Goal: Task Accomplishment & Management: Complete application form

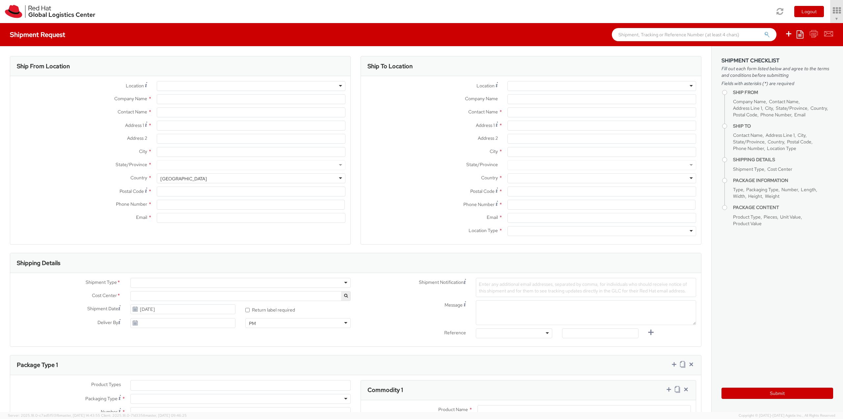
select select "850"
select select
type input "Red Hat, Inc."
type input "[PERSON_NAME]"
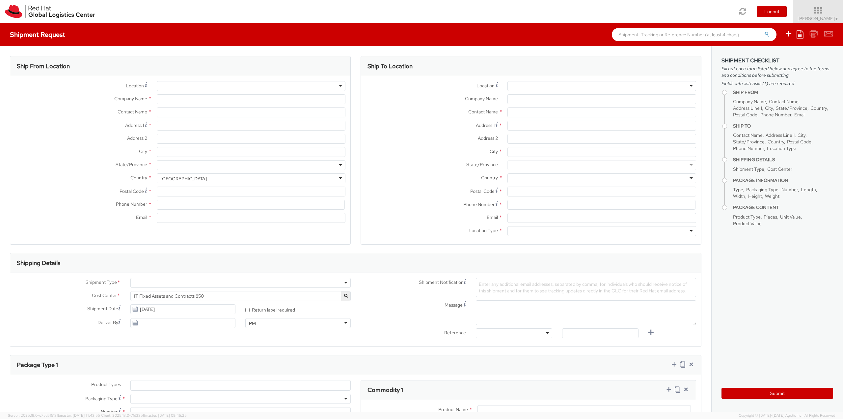
type input "100 East Davie Street"
type input "RALEIGH"
type input "27601"
type input "19196478593"
type input "cohayes@redhat.com"
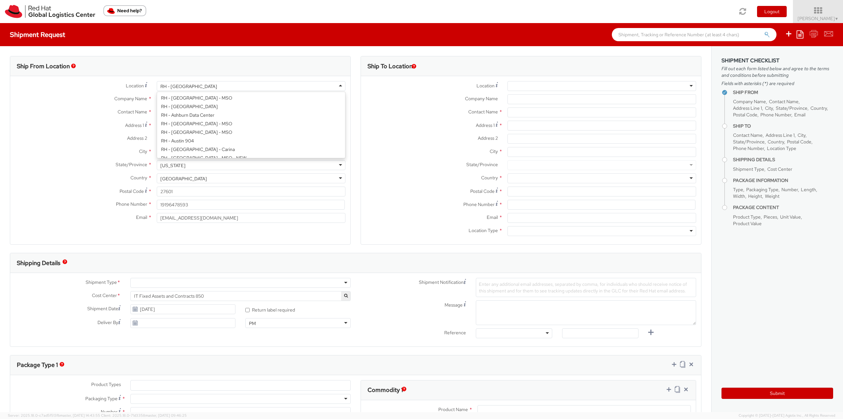
scroll to position [830, 0]
click at [333, 87] on div "RH - [GEOGRAPHIC_DATA]" at bounding box center [251, 86] width 189 height 10
type input "Red Hat"
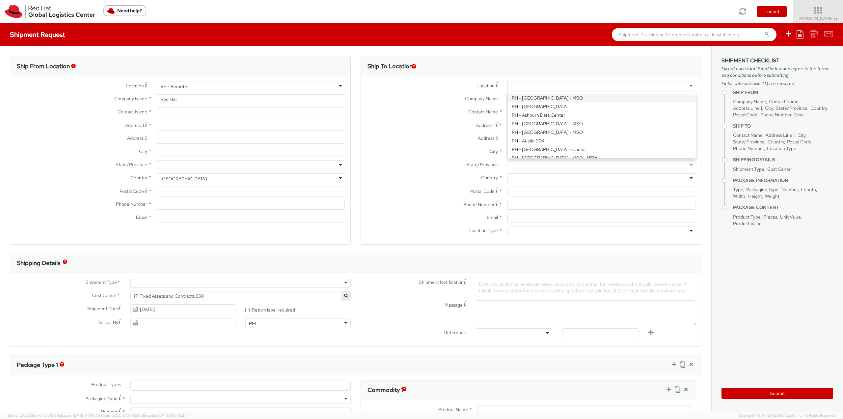
click at [616, 82] on div at bounding box center [602, 86] width 189 height 10
type input "brno"
type input "Red Hat Czech s.r.o."
type input "Purkynova 647/111"
type input "BRNO"
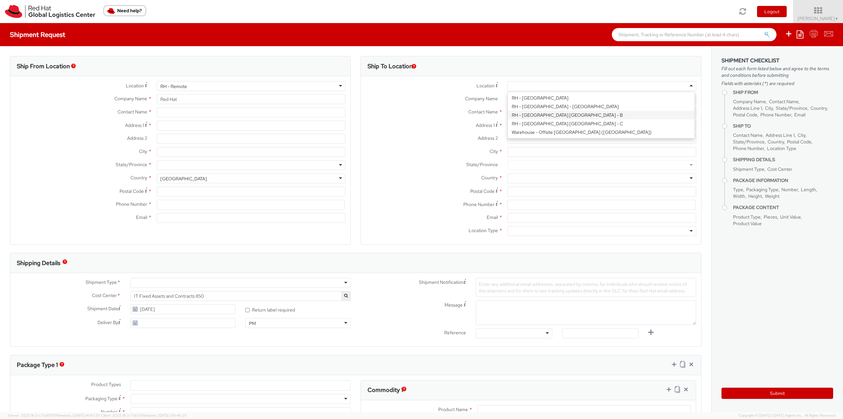
type input "621 00"
type input "420 532 294 555"
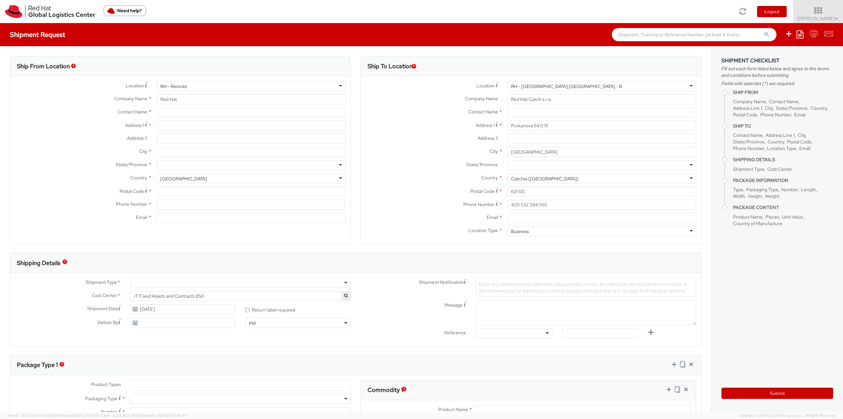
click at [462, 12] on div "Toggle navigation Logout Corey Hayes ▼ Home Shipment Request My Shipments My Te…" at bounding box center [421, 11] width 843 height 23
click at [177, 112] on input "text" at bounding box center [251, 112] width 189 height 10
paste input "Maria de los Angeles Bravo Esteban"
type input "Maria de los Angeles Bravo Esteban"
click at [220, 130] on div "Address 1 *" at bounding box center [180, 127] width 340 height 13
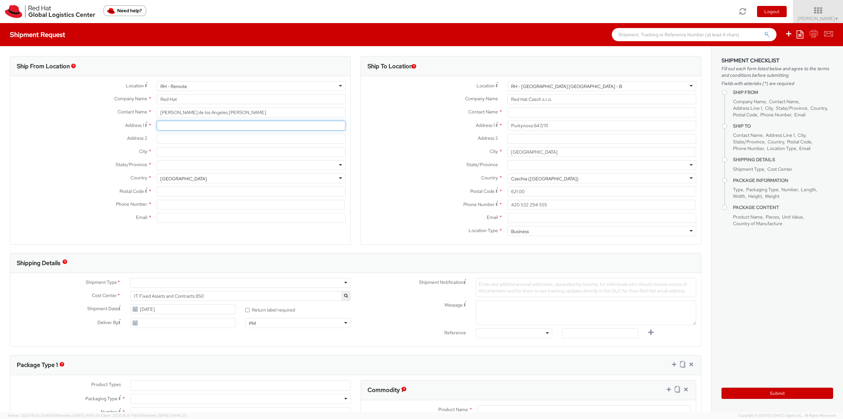
click at [242, 123] on input "Address 1 *" at bounding box center [251, 126] width 189 height 10
paste input "38 Melrose Avenue"
type input "38 Melrose Avenue"
drag, startPoint x: 248, startPoint y: 110, endPoint x: 178, endPoint y: 103, distance: 70.5
click at [140, 112] on div "Contact Name * Maria de los Angeles Bravo Esteban" at bounding box center [180, 112] width 340 height 10
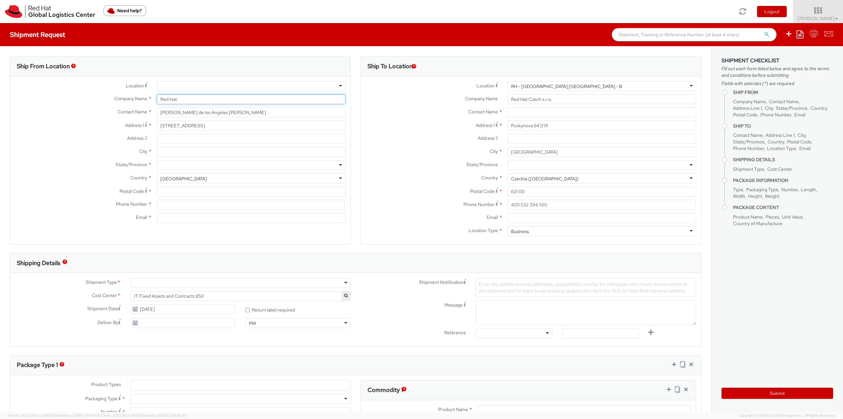
paste input "Maria de los Angeles Bravo Esteban"
drag, startPoint x: 145, startPoint y: 99, endPoint x: 136, endPoint y: 99, distance: 8.6
click at [136, 99] on div "Company Name * Red Hat" at bounding box center [180, 99] width 340 height 10
type input "Maria de los Angeles Bravo Esteban"
click at [259, 150] on input "City *" at bounding box center [251, 152] width 189 height 10
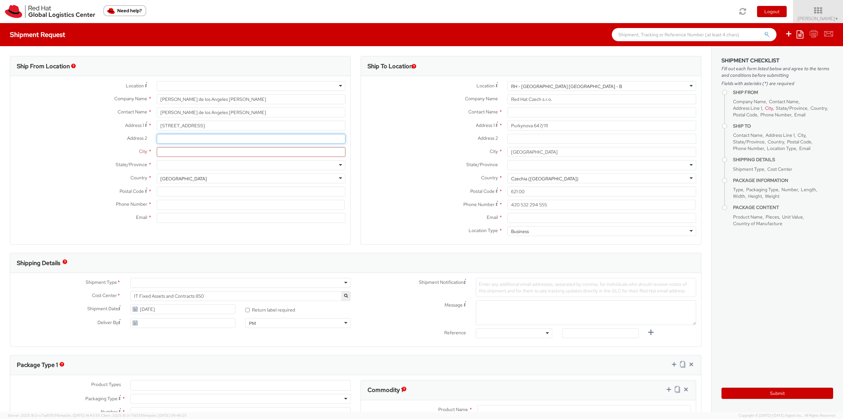
click at [238, 139] on input "Address 2 *" at bounding box center [251, 139] width 189 height 10
paste input "Fairview"
type input "Fairview"
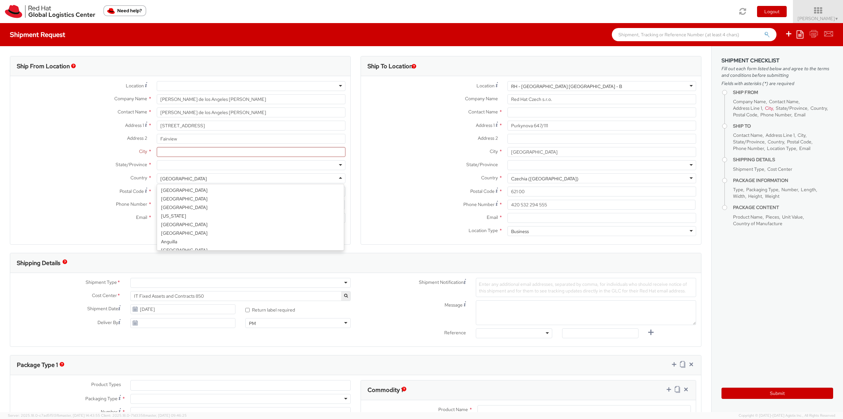
scroll to position [1661, 0]
click at [229, 178] on div "[GEOGRAPHIC_DATA]" at bounding box center [251, 178] width 189 height 10
type input "irel"
select select "CM"
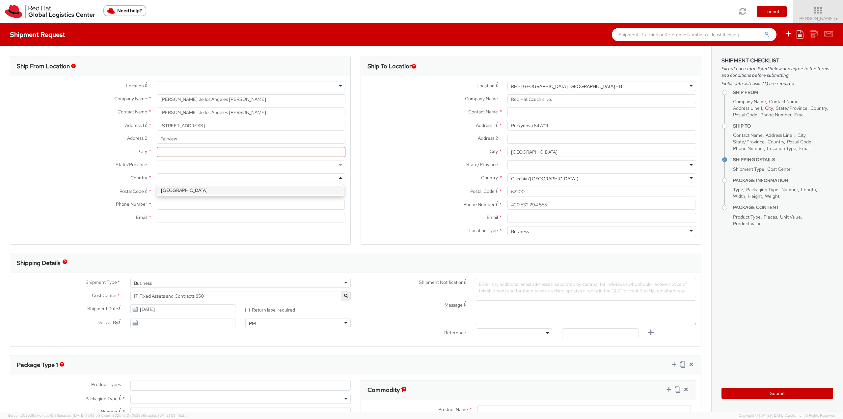
select select "KGS"
click at [221, 151] on input "City *" at bounding box center [251, 152] width 189 height 10
paste input "Dublin"
type input "Dublin"
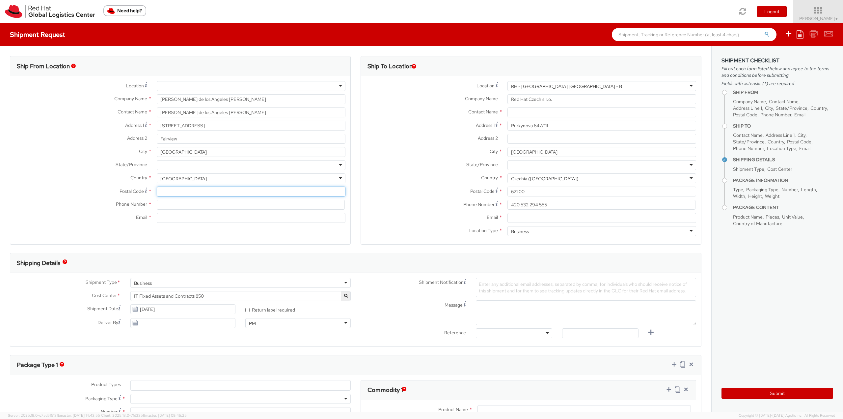
click at [214, 192] on input "Postal Code *" at bounding box center [251, 191] width 189 height 10
paste input "D03 V0N2"
type input "D03 V0N2"
click at [214, 206] on input at bounding box center [251, 205] width 188 height 10
paste input "00353851915832"
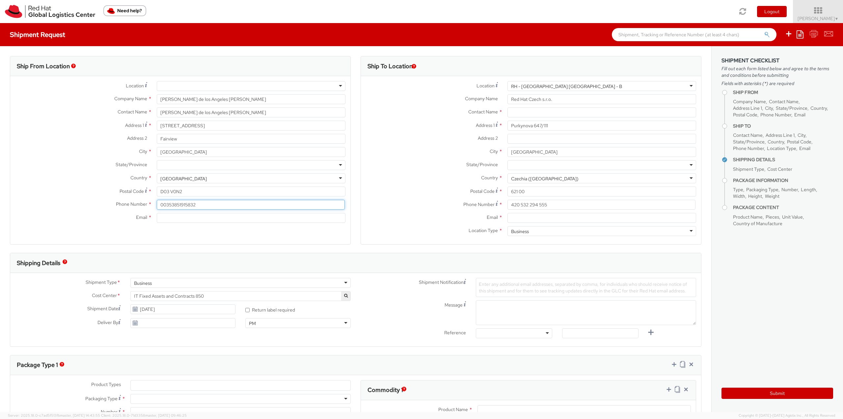
type input "00353851915832"
click at [192, 218] on input "Email *" at bounding box center [251, 218] width 189 height 10
paste input "marianbrv.du@gmail.com"
type input "marianbrv.du@gmail.com"
click at [536, 112] on input "text" at bounding box center [602, 112] width 189 height 10
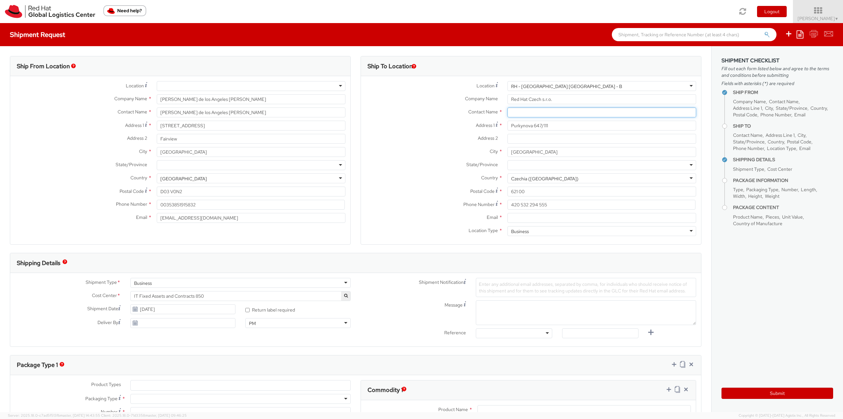
paste input "Attn: Red Hat IT - Endpoint Systems"
type input "Attn: Red Hat IT - Endpoint Systems"
click at [532, 218] on input "Email *" at bounding box center [602, 218] width 189 height 10
paste input "laptop-return@redhat.com"
type input "laptop-return@redhat.com"
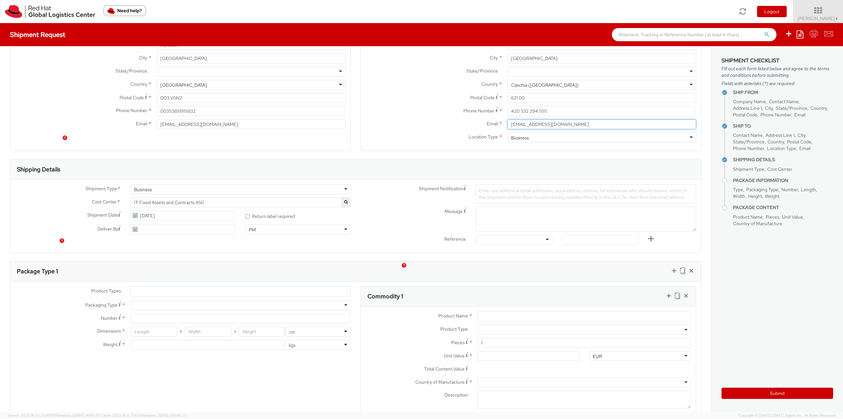
scroll to position [132, 0]
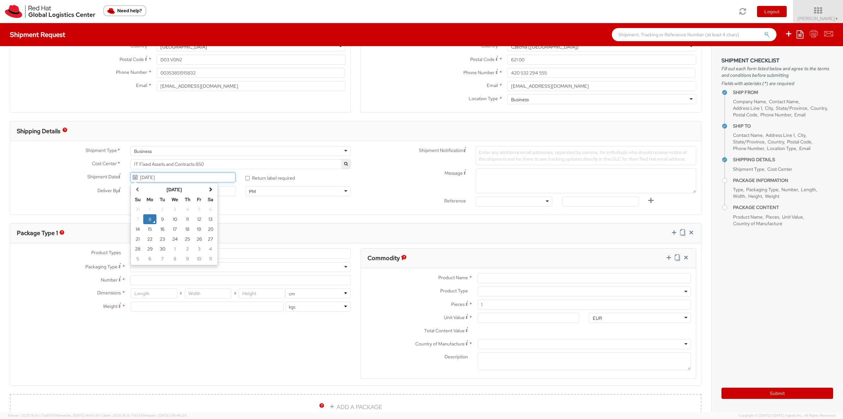
click at [188, 176] on input "09/08/2025" at bounding box center [182, 177] width 105 height 10
click at [139, 228] on td "14" at bounding box center [138, 229] width 12 height 10
type input "09/14/2025"
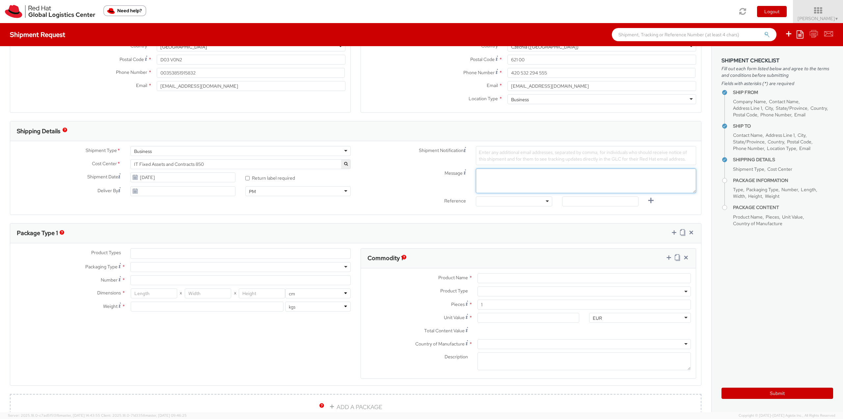
click at [501, 176] on textarea "Message" at bounding box center [586, 180] width 220 height 25
type textarea "Former employee laptop return, pick up requested August 14th in afternoon."
click at [224, 254] on ul at bounding box center [241, 253] width 220 height 10
click at [186, 255] on ul at bounding box center [241, 253] width 220 height 10
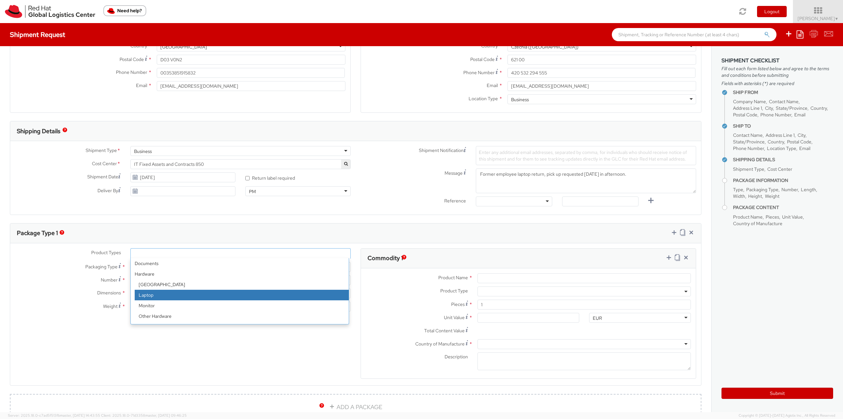
select select "LAPTOP"
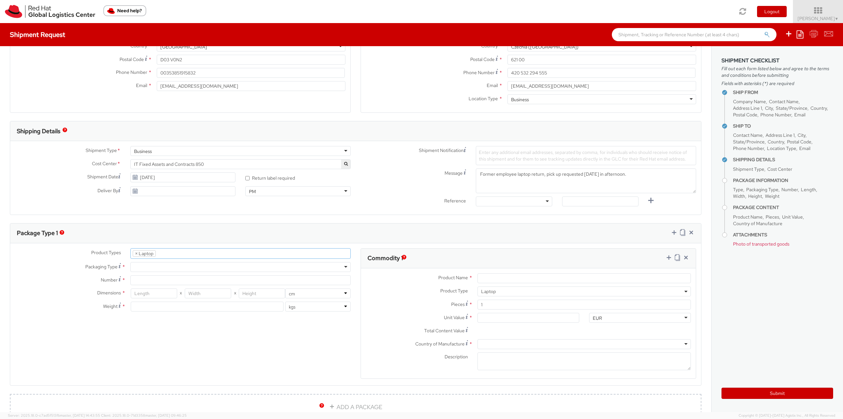
scroll to position [19, 0]
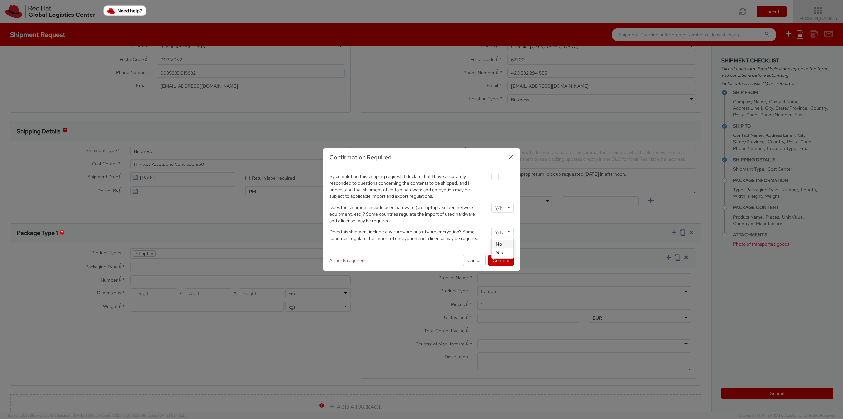
click at [503, 231] on input "select-one" at bounding box center [500, 232] width 10 height 7
click at [498, 204] on div at bounding box center [503, 208] width 22 height 10
click at [497, 178] on label at bounding box center [495, 176] width 7 height 7
click at [490, 178] on input "checkbox" at bounding box center [487, 177] width 4 height 4
checkbox input "true"
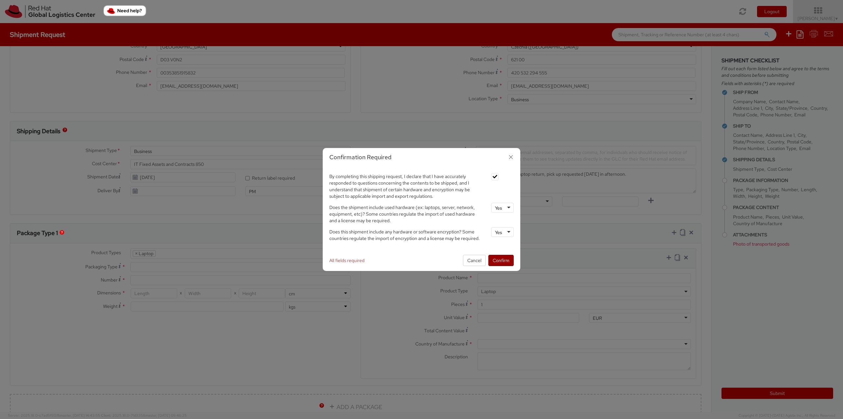
click at [504, 263] on button "Confirm" at bounding box center [501, 260] width 25 height 11
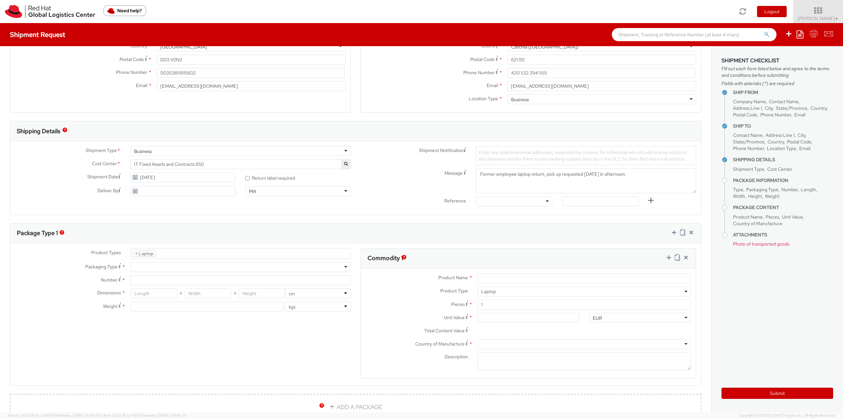
click at [197, 267] on div at bounding box center [240, 267] width 220 height 10
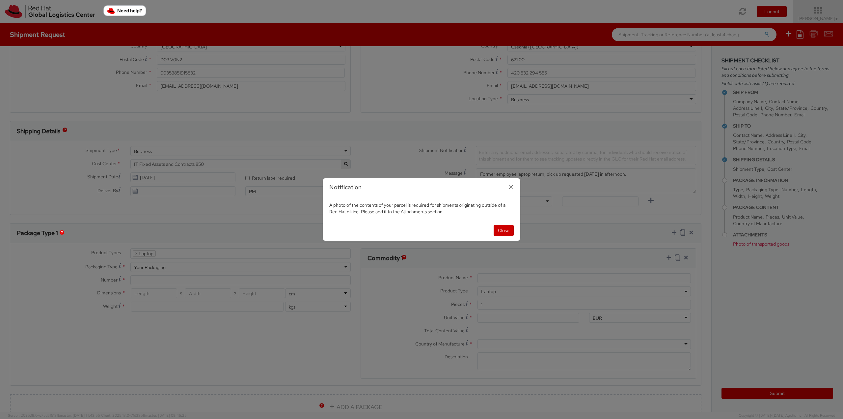
click at [516, 228] on div "Close" at bounding box center [422, 230] width 198 height 21
click at [512, 230] on button "Close" at bounding box center [504, 230] width 20 height 11
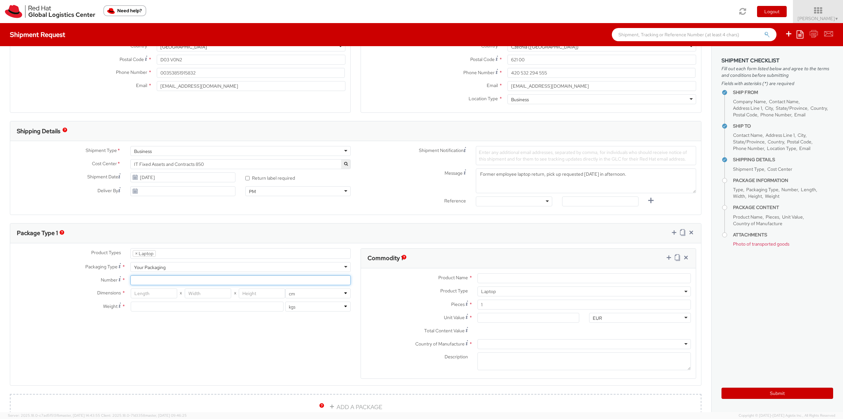
click at [240, 281] on input "Number *" at bounding box center [240, 280] width 220 height 10
type input "1"
click at [164, 292] on input "number" at bounding box center [154, 293] width 46 height 10
type input "46"
type input "30"
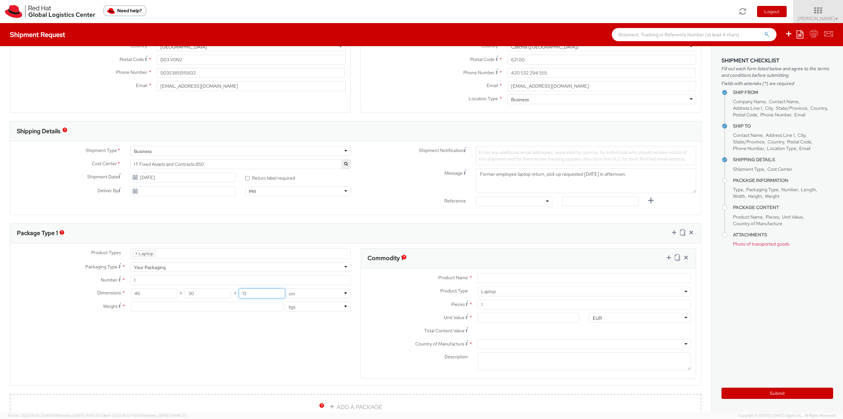
type input "13"
type input "4"
click at [658, 279] on input "Product Name *" at bounding box center [584, 278] width 213 height 10
type input "Lenovo Laptop"
click at [531, 317] on input "Unit Value *" at bounding box center [529, 318] width 102 height 10
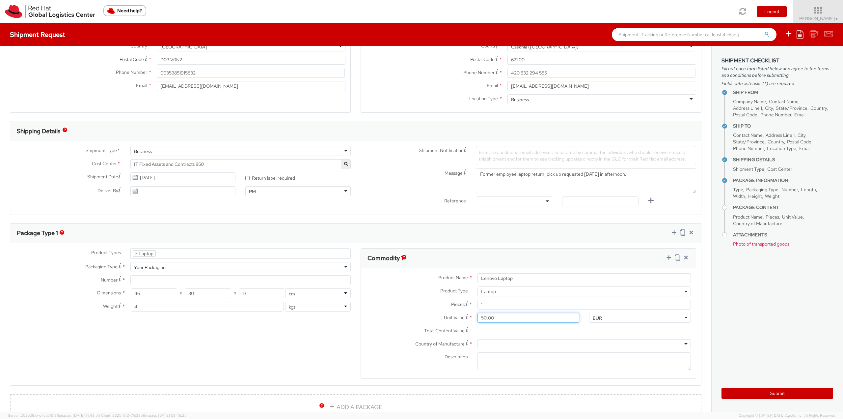
type input "500.00"
click at [533, 343] on div at bounding box center [584, 344] width 213 height 10
type input "china"
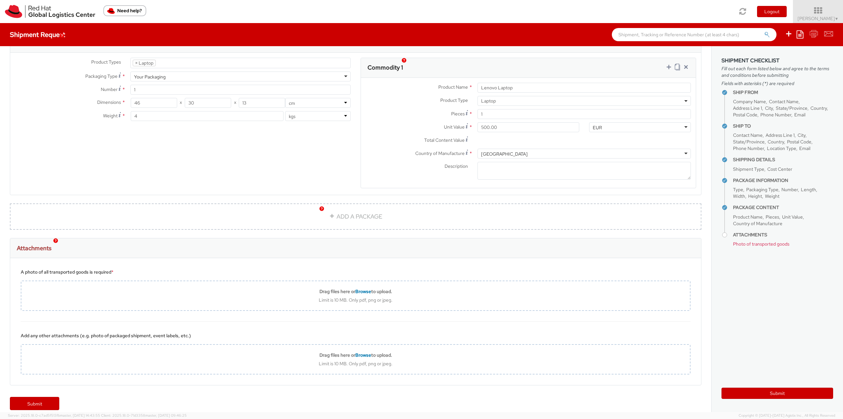
scroll to position [328, 0]
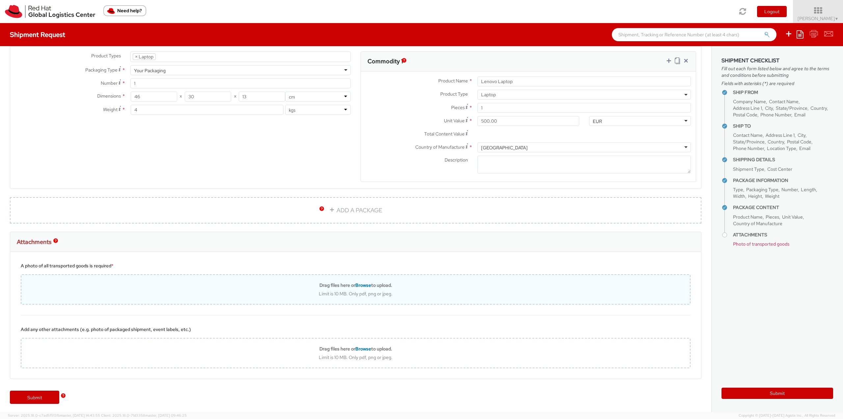
click at [360, 284] on span "Browse" at bounding box center [363, 285] width 16 height 6
type input "C:\fakepath\Bravo Esteban Return 2.jpg"
